Goal: Information Seeking & Learning: Learn about a topic

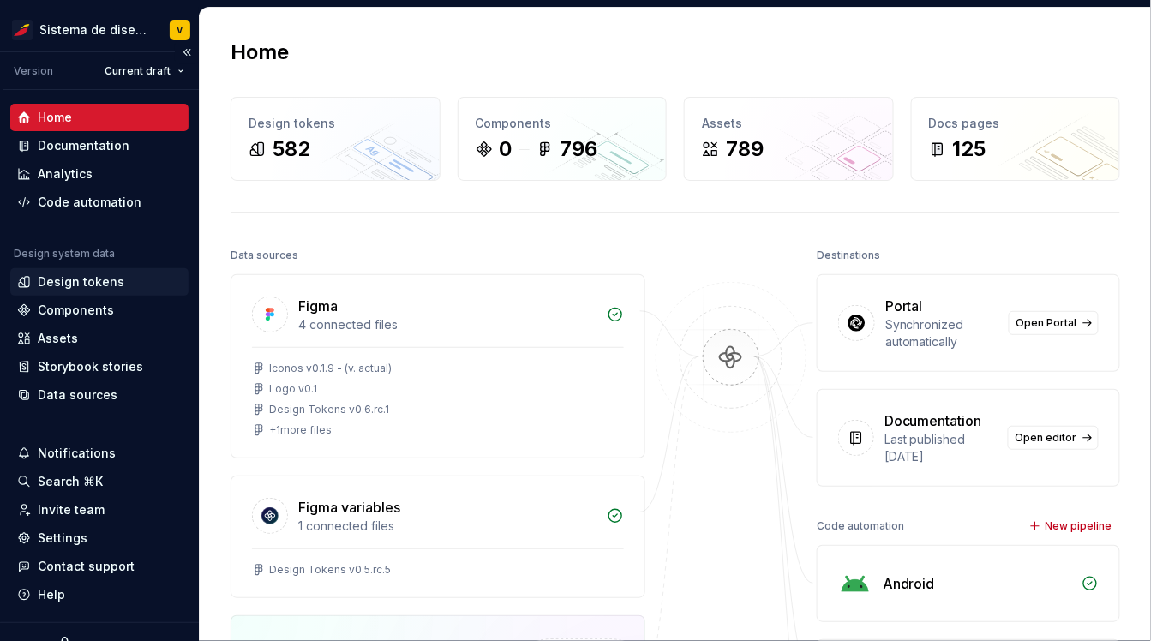
scroll to position [169, 0]
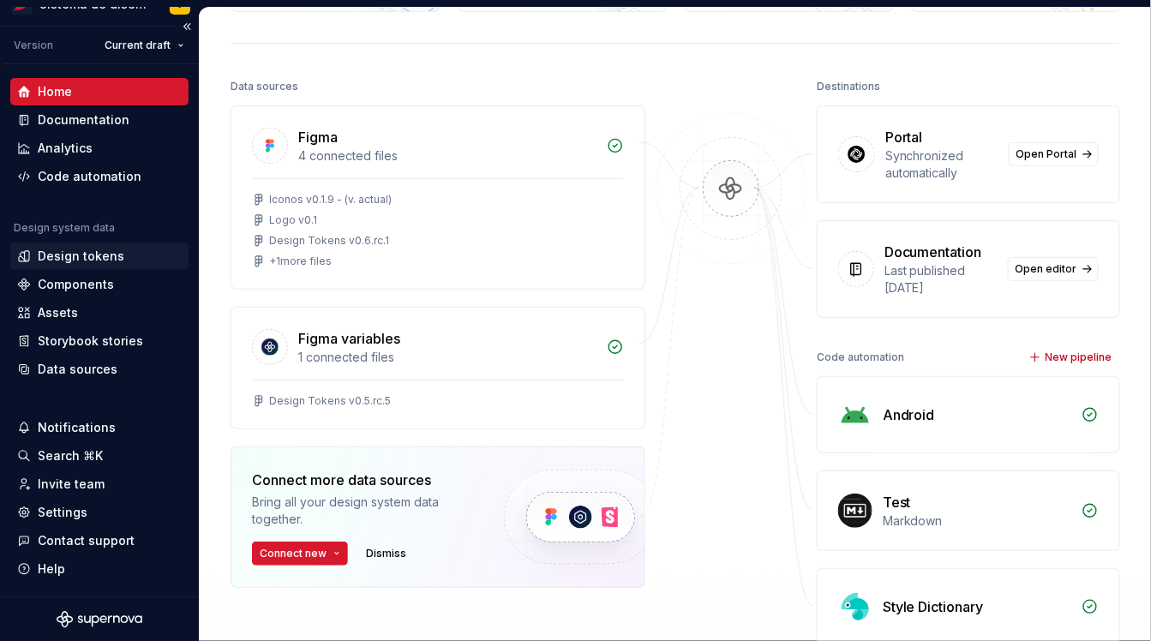
click at [61, 254] on div "Design tokens" at bounding box center [81, 256] width 87 height 17
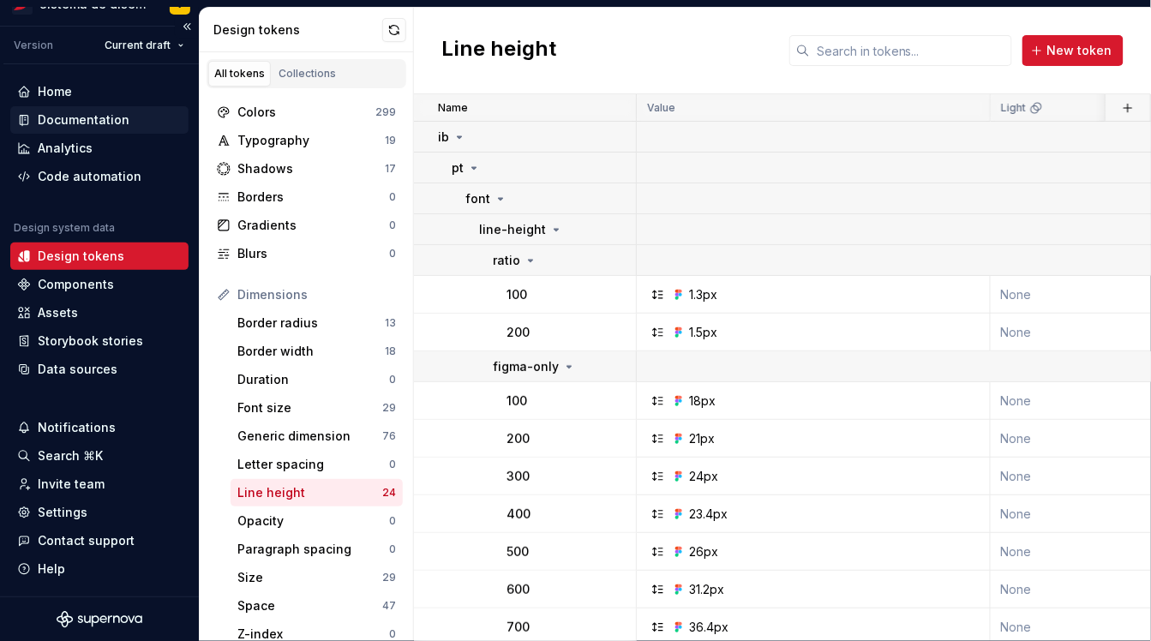
click at [70, 118] on div "Documentation" at bounding box center [84, 119] width 92 height 17
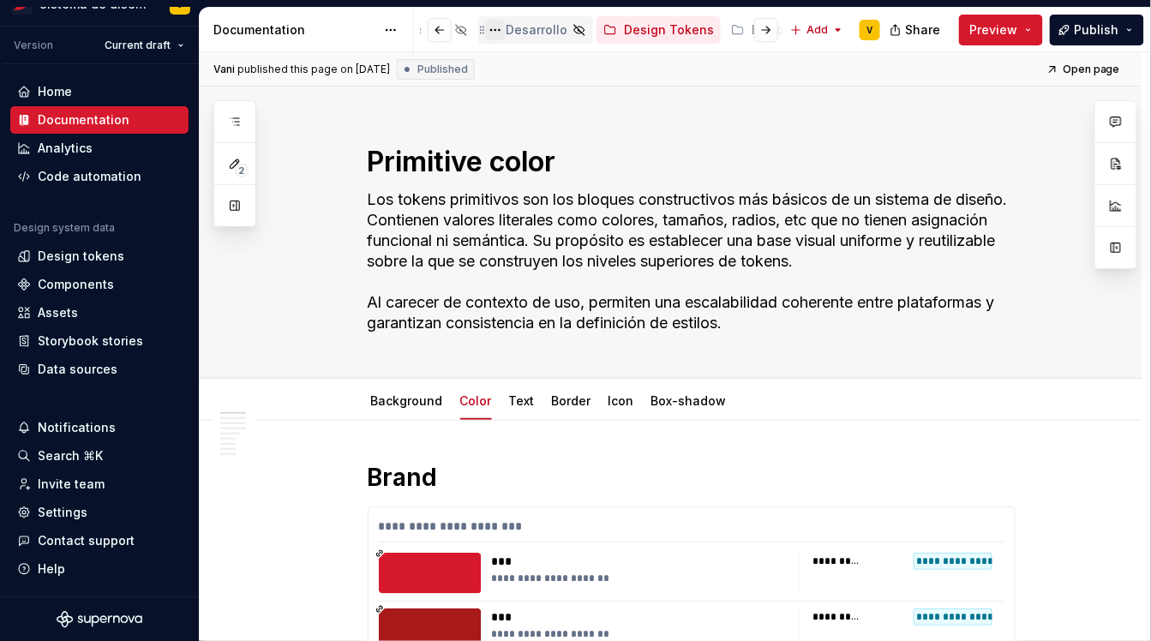
scroll to position [0, 494]
click at [612, 28] on div "Design Tokens" at bounding box center [641, 29] width 90 height 17
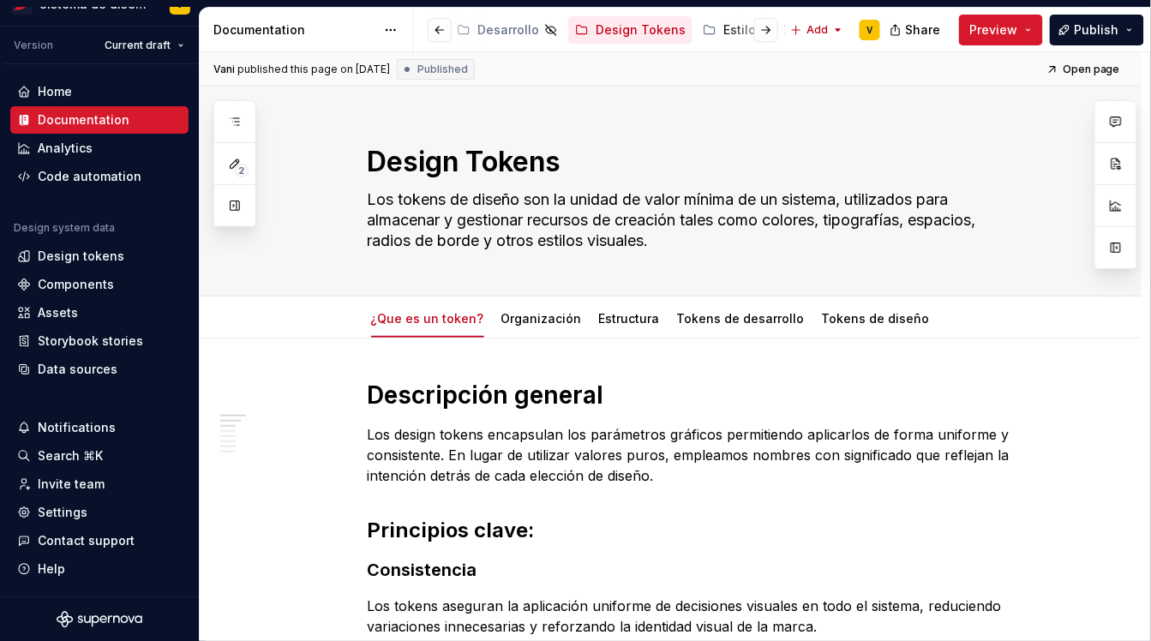
type textarea "*"
